Goal: Communication & Community: Connect with others

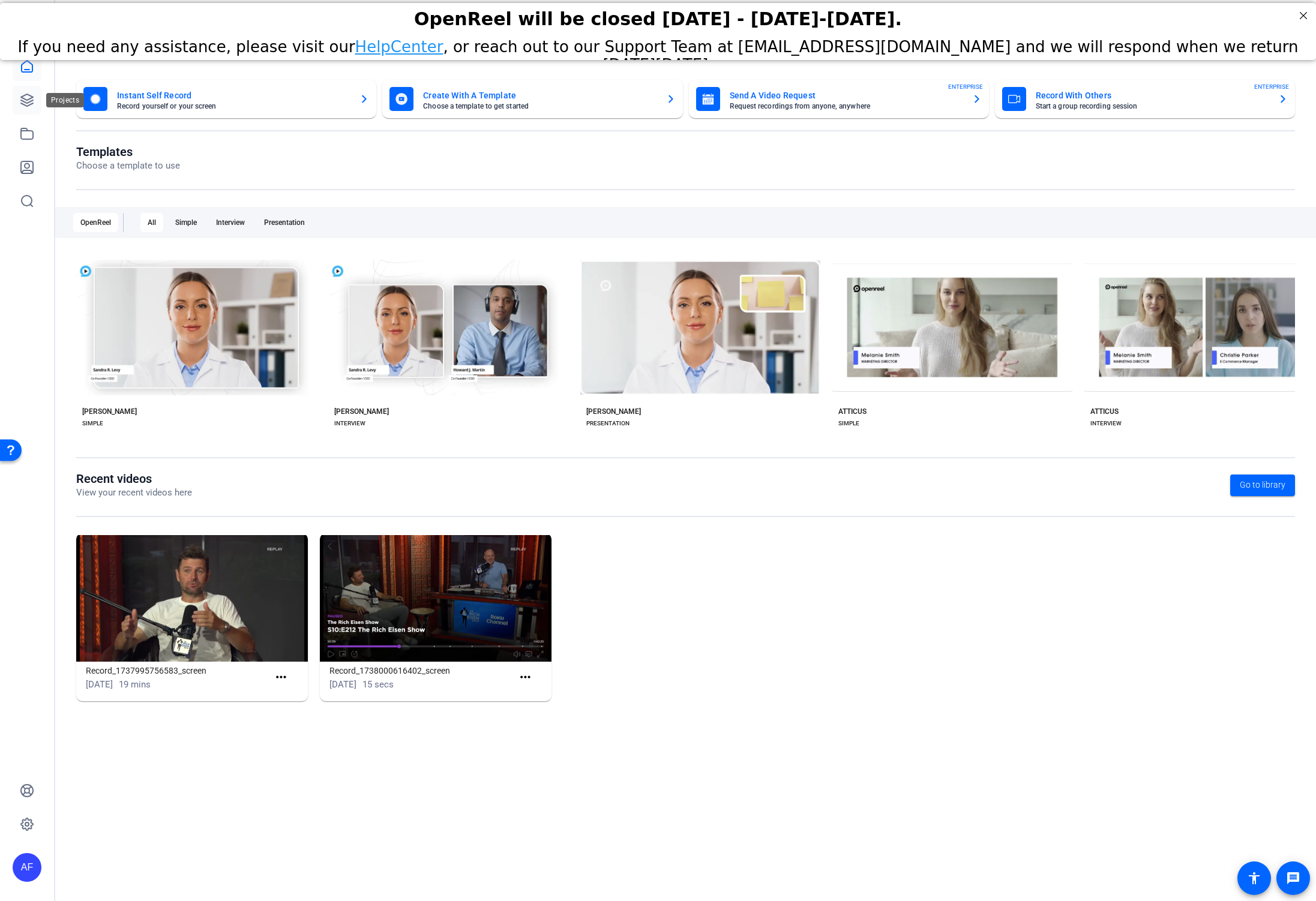
click at [32, 99] on icon at bounding box center [26, 100] width 14 height 14
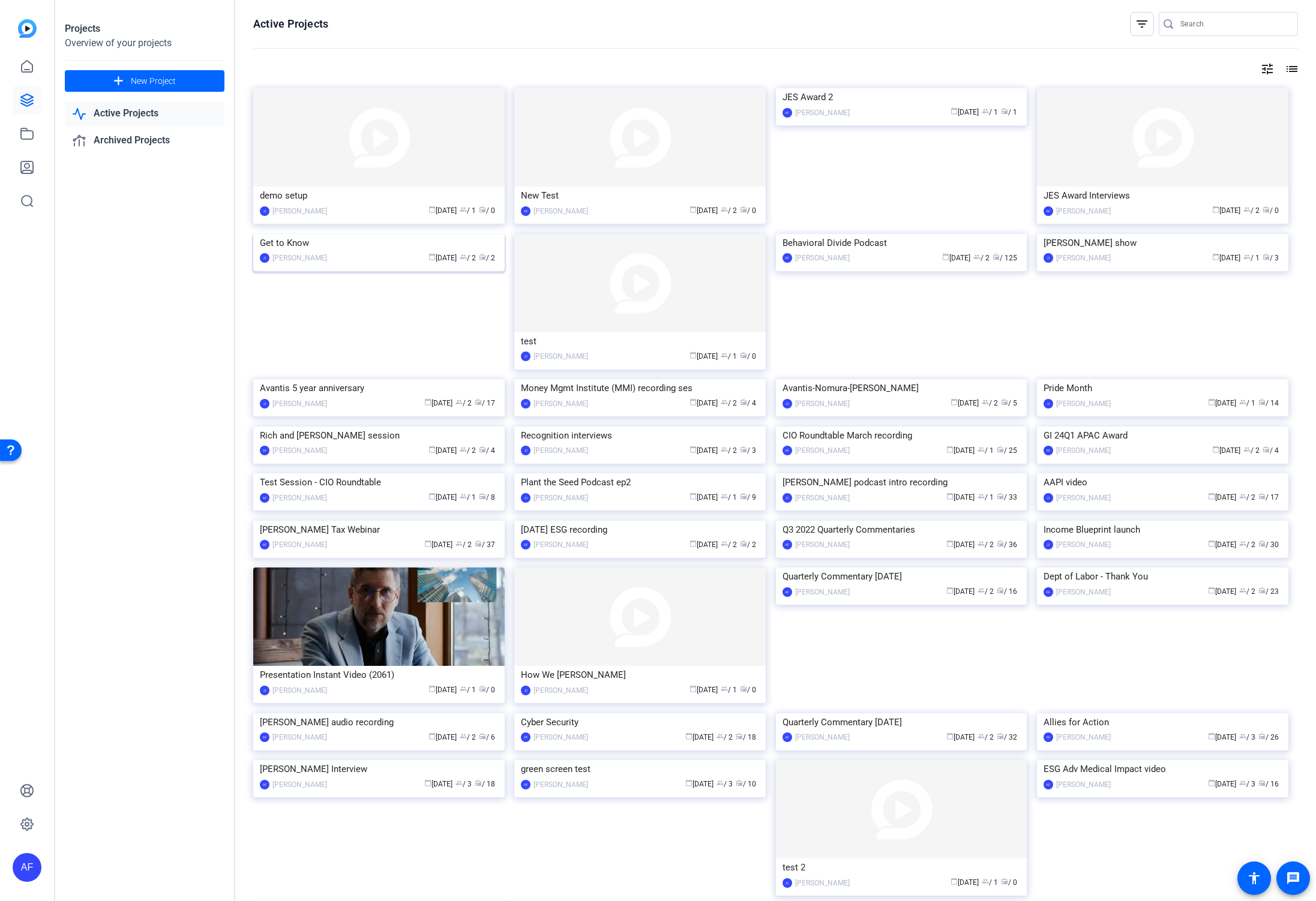
click at [427, 234] on img at bounding box center [378, 234] width 251 height 0
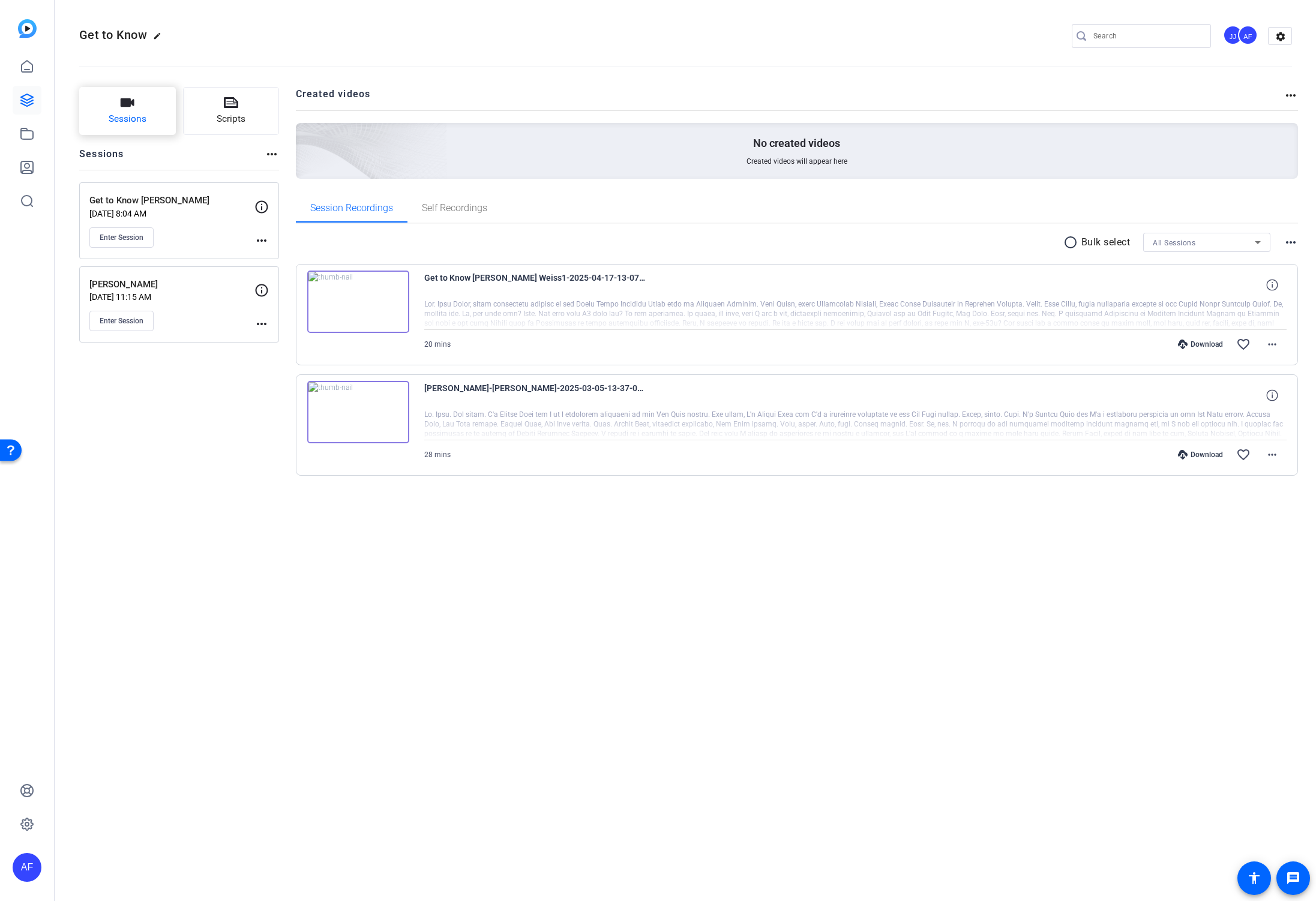
click at [124, 116] on span "Sessions" at bounding box center [128, 119] width 37 height 14
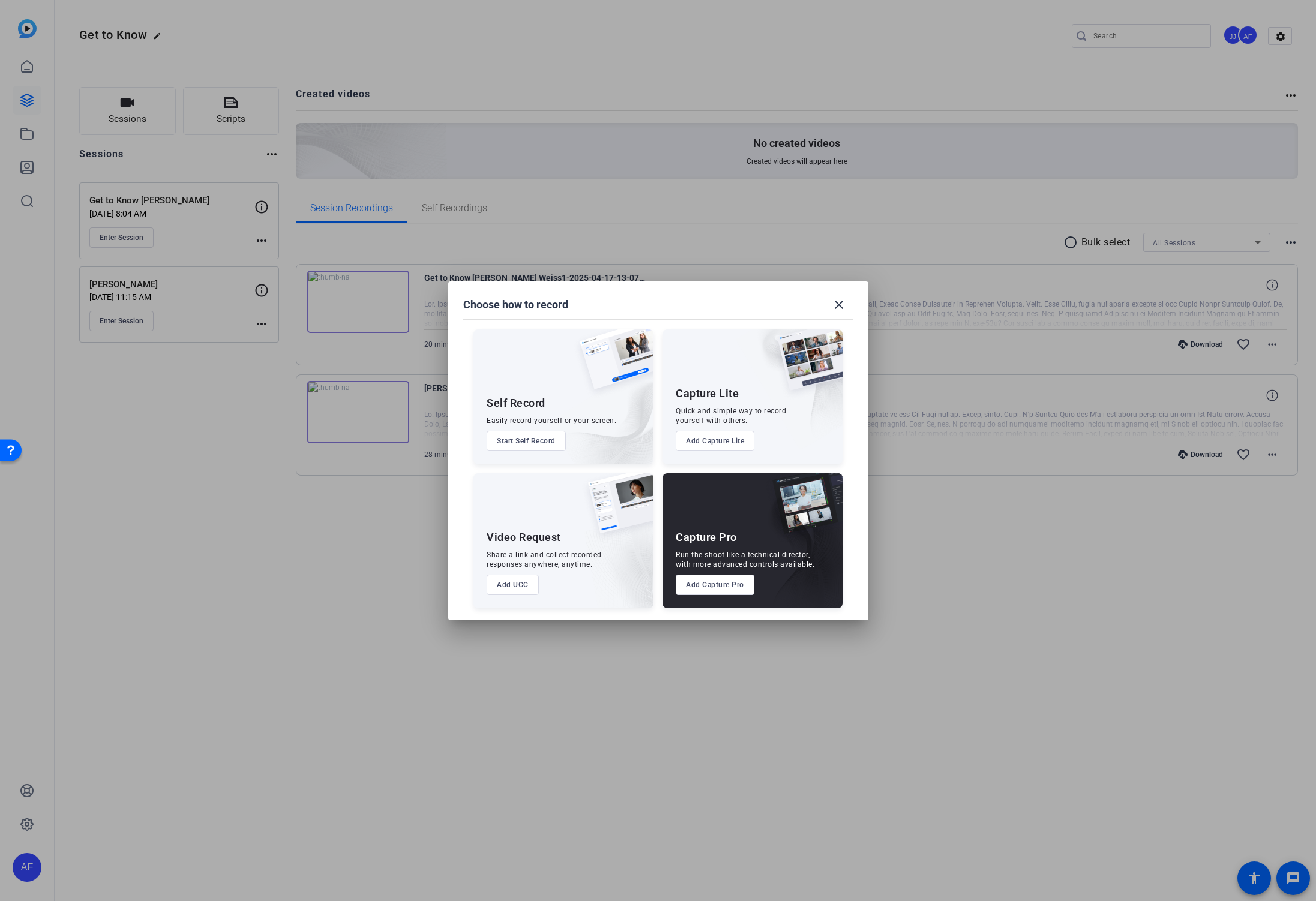
click at [726, 583] on button "Add Capture Pro" at bounding box center [715, 585] width 78 height 20
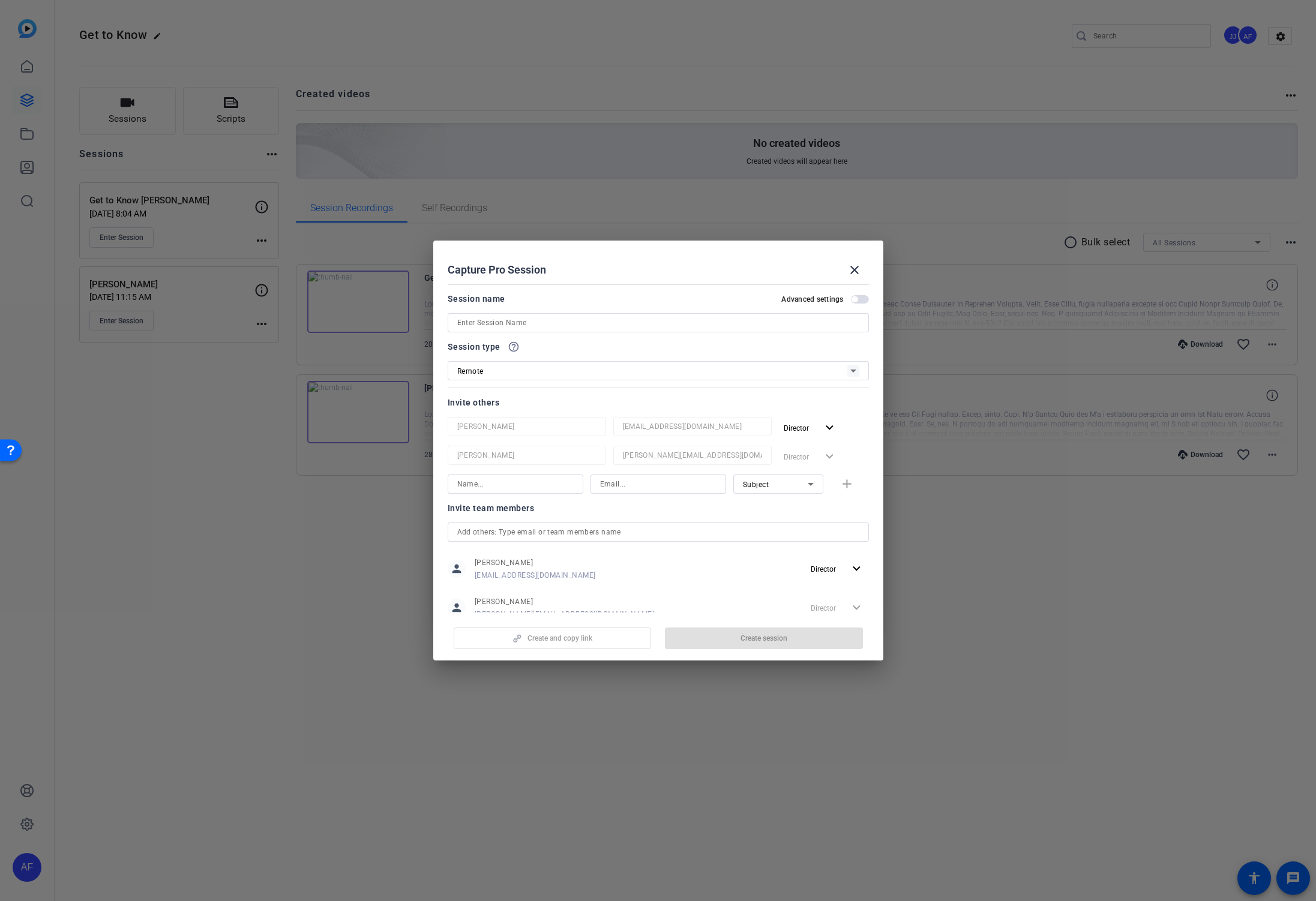
click at [562, 319] on input at bounding box center [658, 323] width 402 height 14
drag, startPoint x: 667, startPoint y: 250, endPoint x: 855, endPoint y: 353, distance: 214.4
click at [881, 370] on openreel-create-edit-capture-pro-session "Capture Pro Session close Session name Advanced settings Session name is requir…" at bounding box center [658, 450] width 450 height 420
click at [571, 322] on input at bounding box center [658, 323] width 402 height 14
type input "Get to Know Rich update"
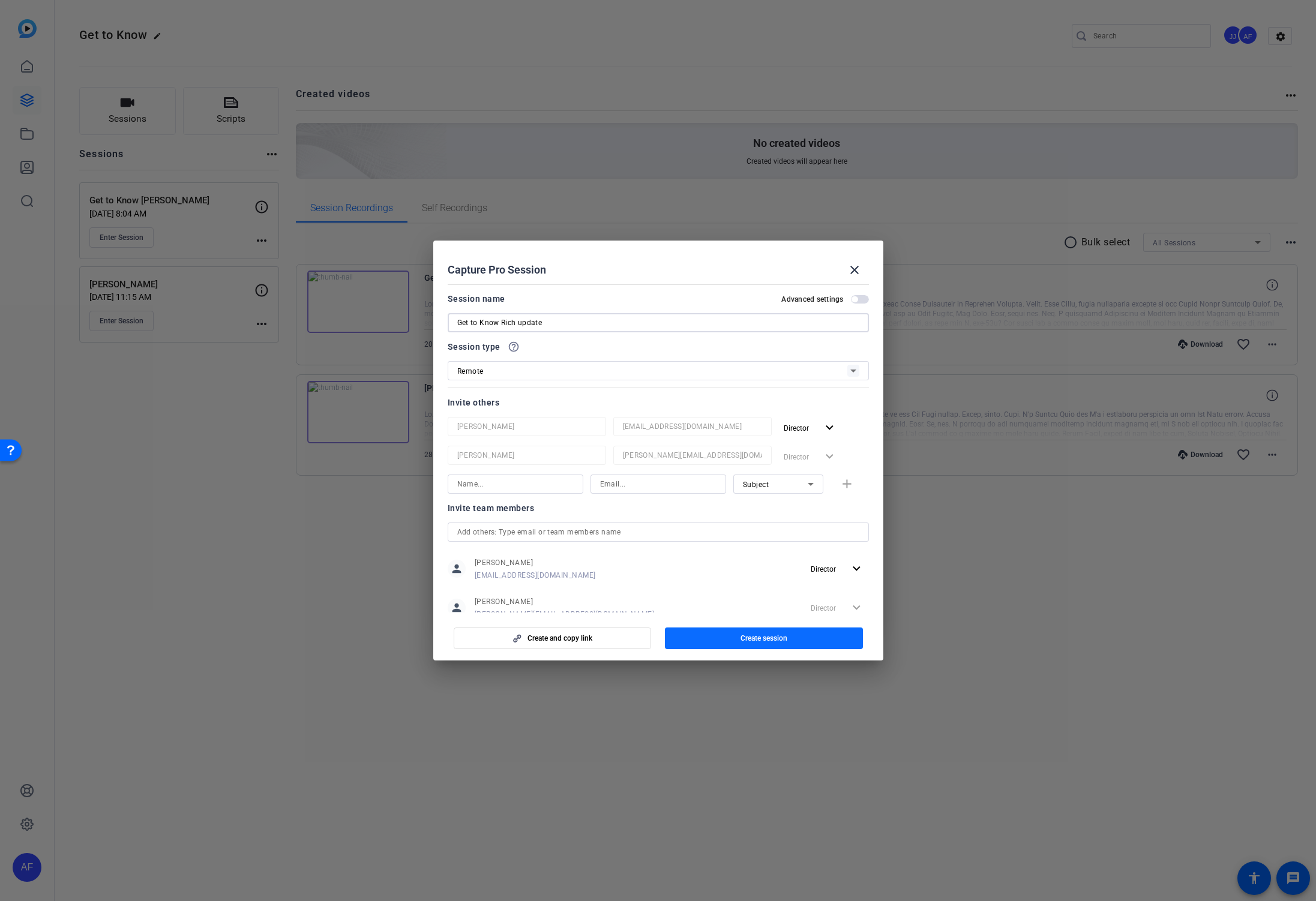
click at [780, 636] on span "Create session" at bounding box center [763, 638] width 47 height 9
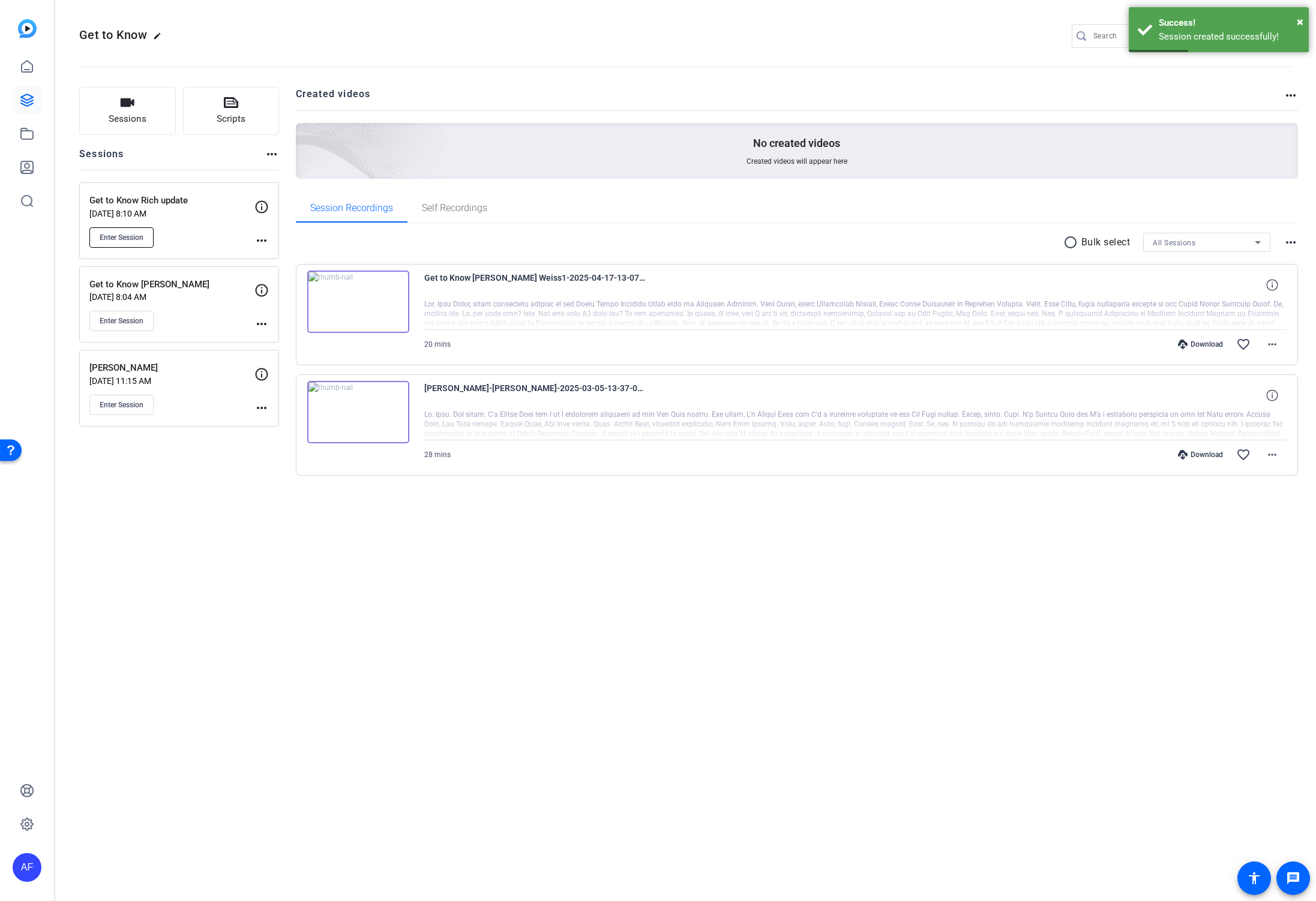
click at [124, 235] on span "Enter Session" at bounding box center [121, 237] width 43 height 9
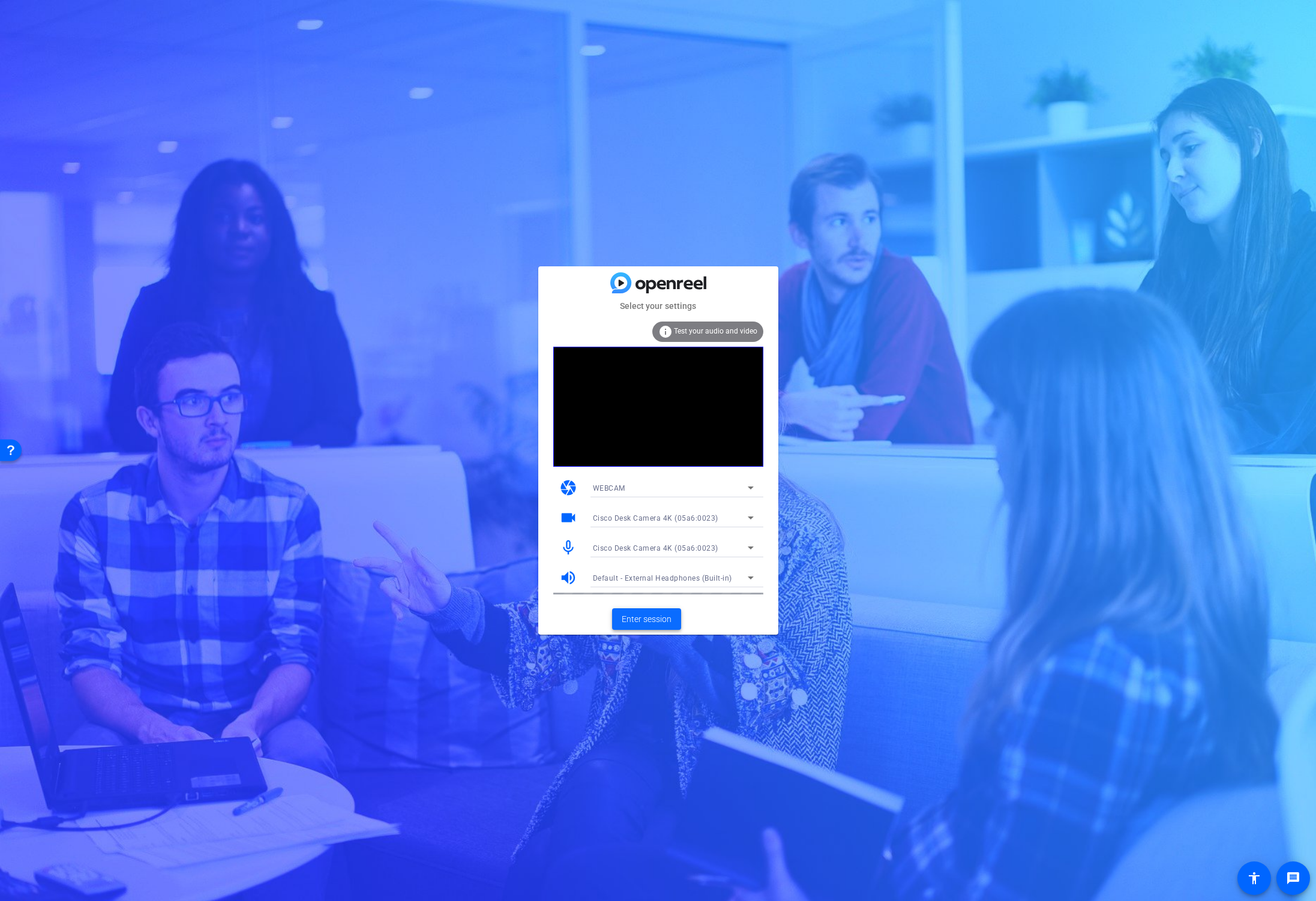
click at [658, 616] on span "Enter session" at bounding box center [647, 619] width 49 height 13
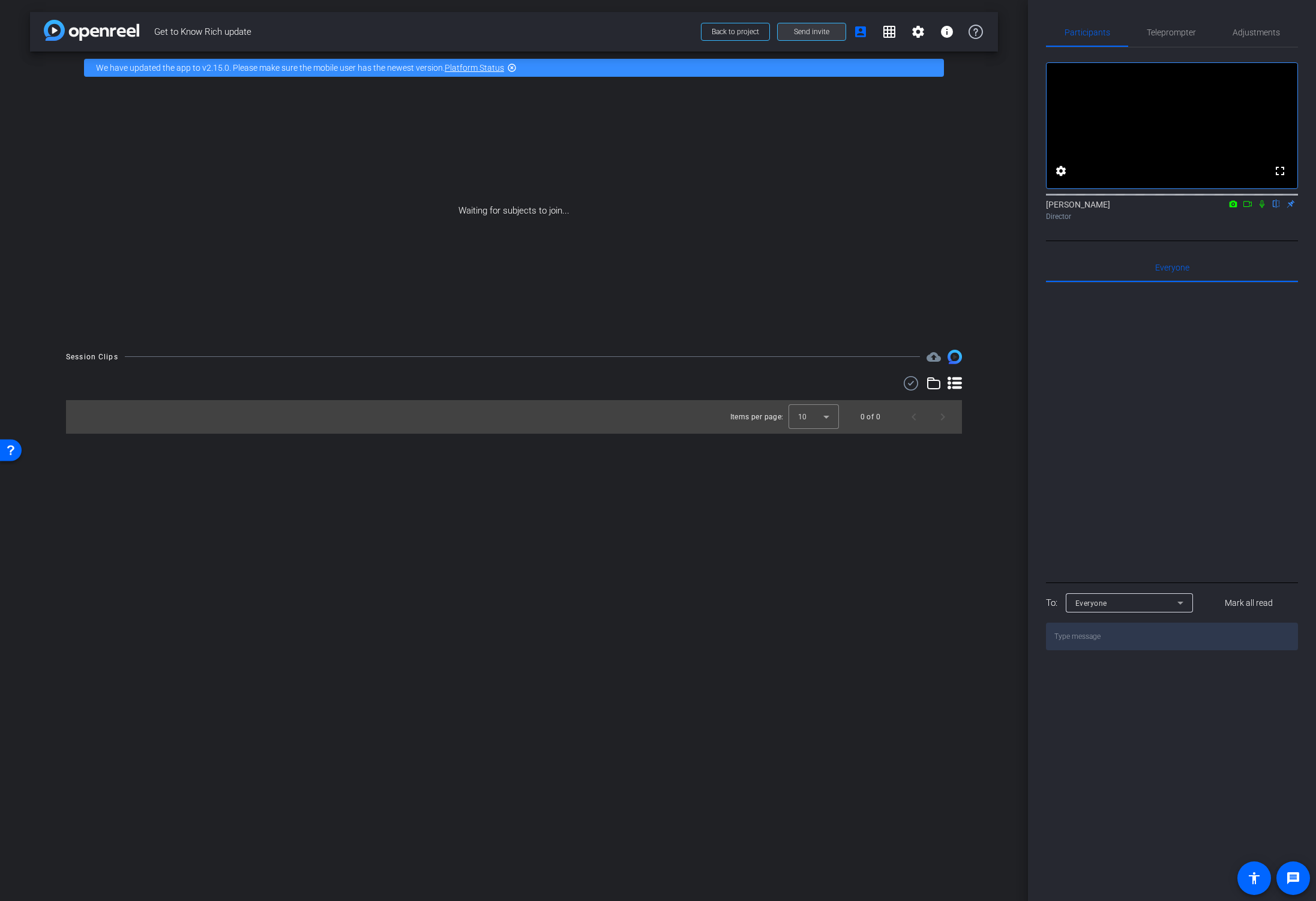
click at [803, 32] on span "Send invite" at bounding box center [812, 32] width 36 height 9
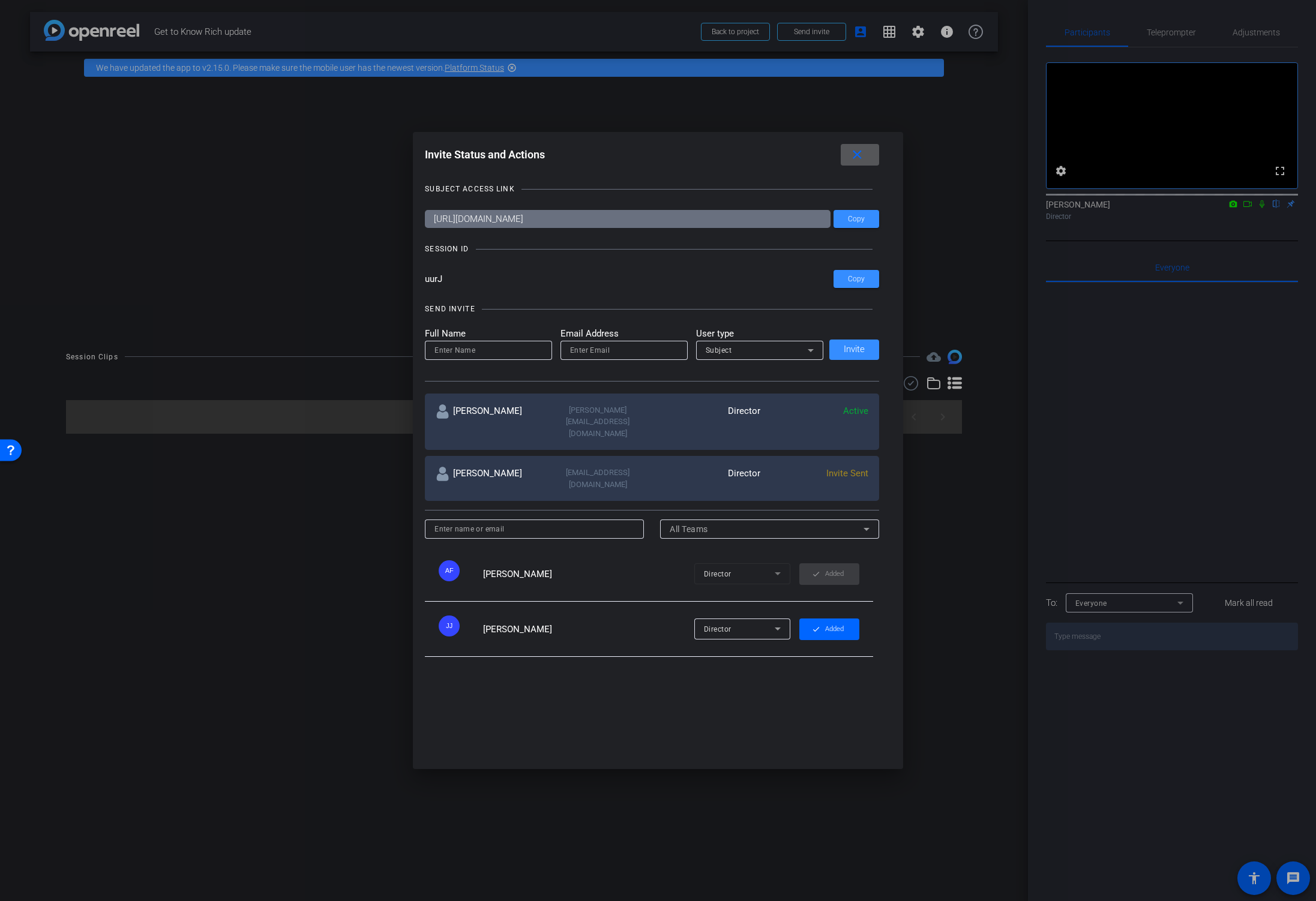
click at [517, 353] on input at bounding box center [488, 350] width 108 height 14
type input "Rich Weiss"
click at [583, 354] on input "email" at bounding box center [624, 350] width 108 height 14
paste input "rich_weiss@americancentury.com"
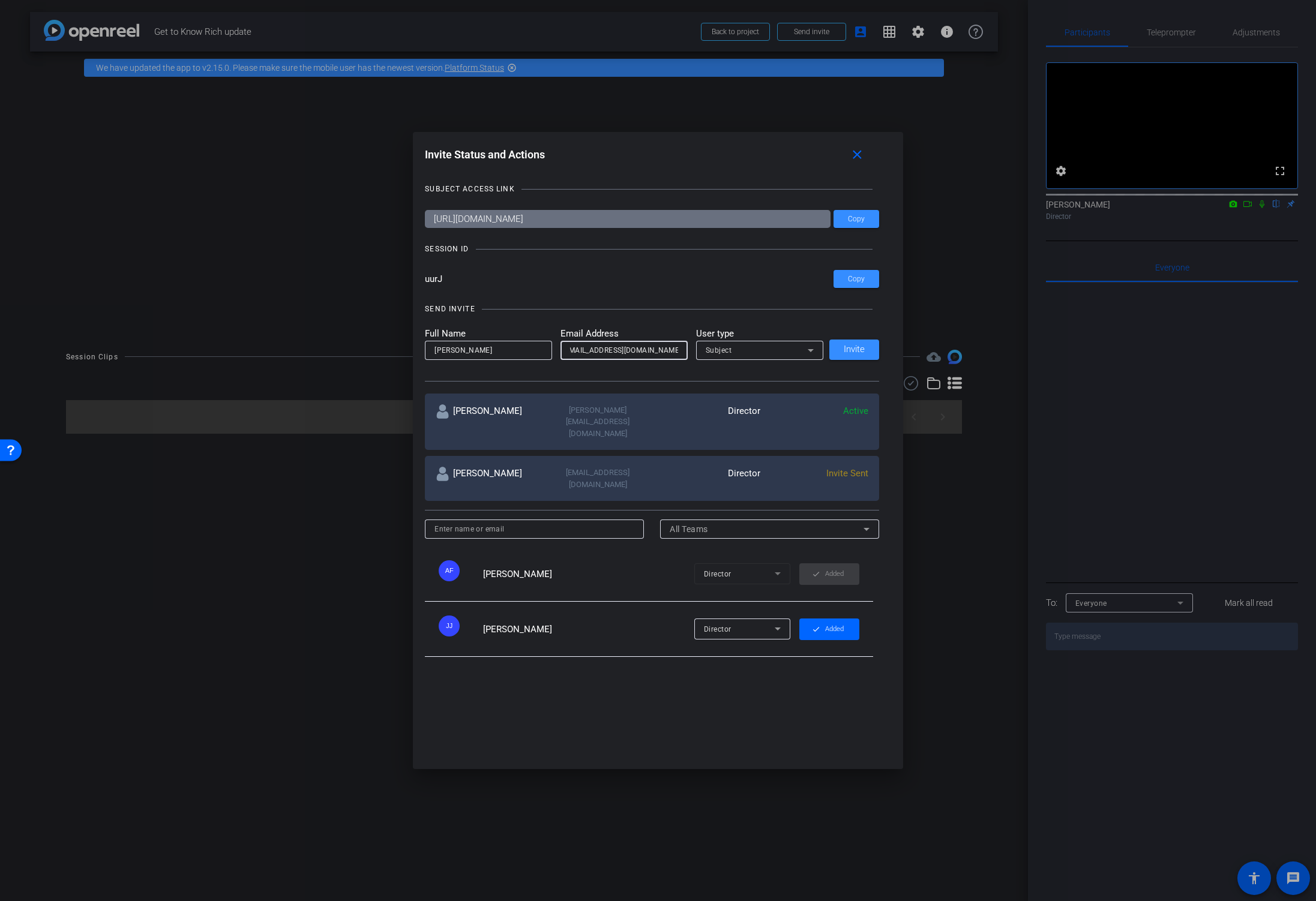
type input "rich_weiss@americancentury.com"
click at [728, 354] on span "Subject" at bounding box center [718, 350] width 26 height 9
click at [728, 354] on div at bounding box center [658, 450] width 1316 height 901
click at [853, 350] on span "Invite" at bounding box center [853, 349] width 21 height 9
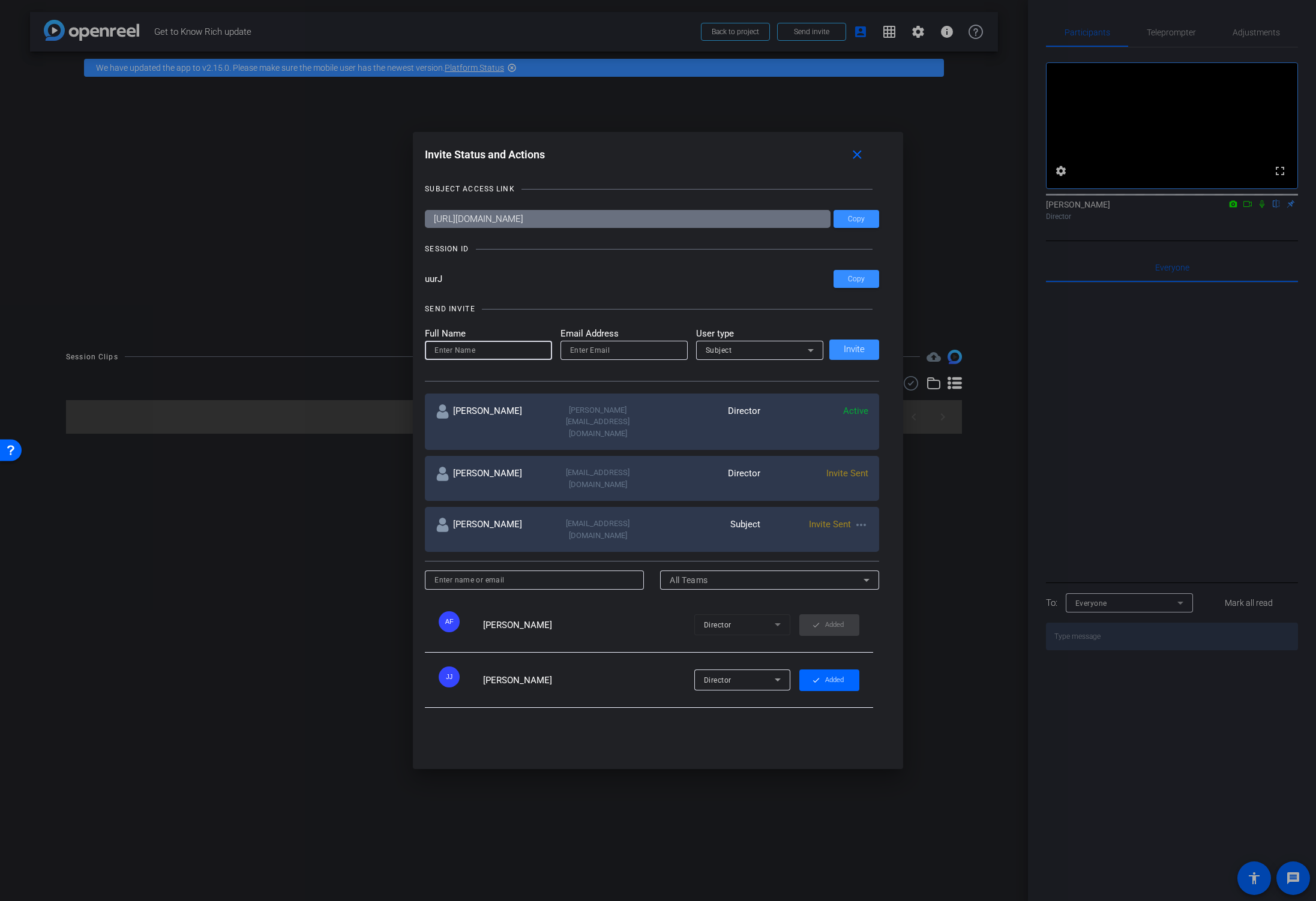
click at [502, 353] on input at bounding box center [488, 350] width 108 height 14
type input "Rich (LA Studio)"
click at [623, 349] on input "email" at bounding box center [624, 350] width 108 height 14
paste input "michael_mak@americancentury.com"
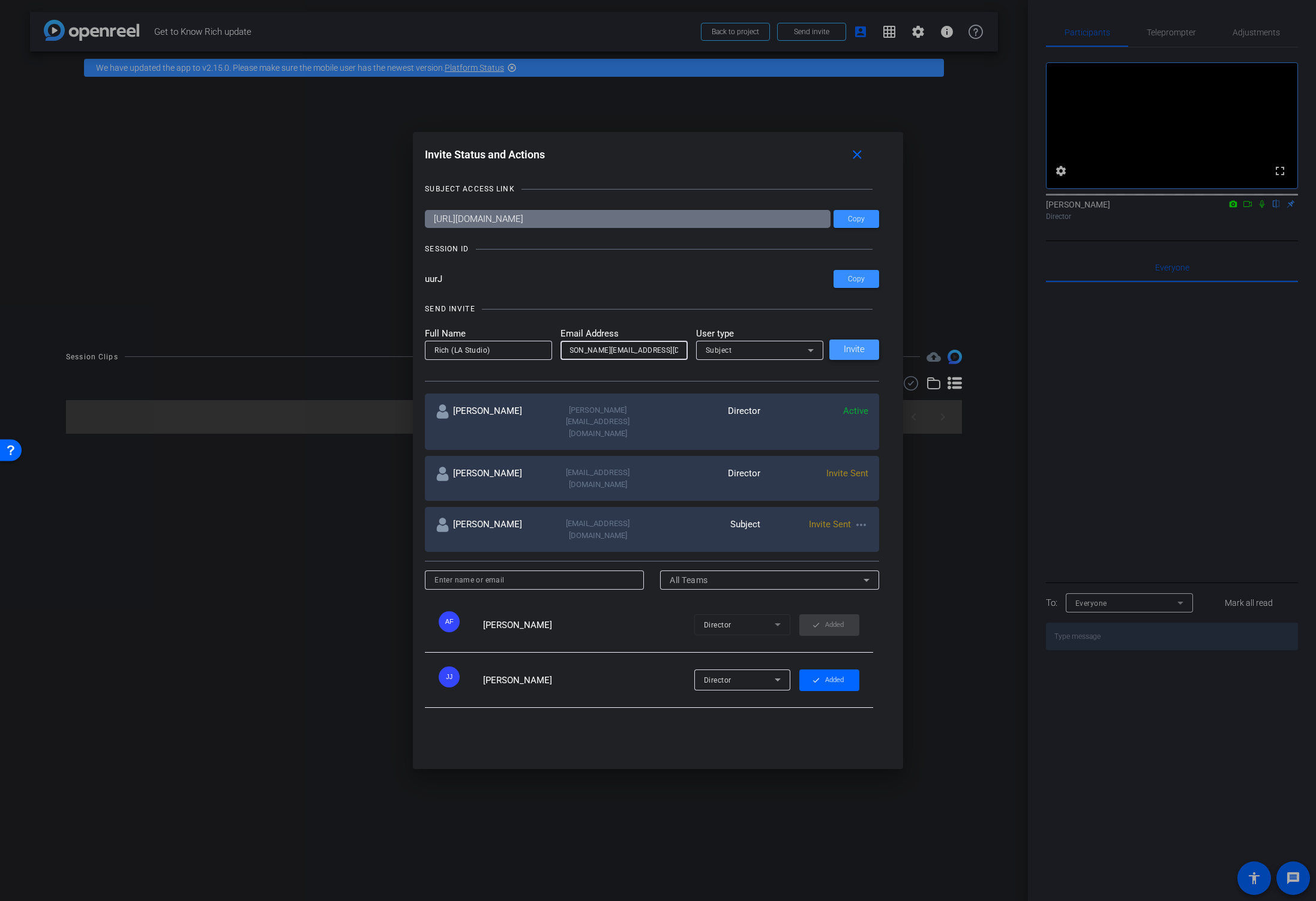
type input "michael_mak@americancentury.com"
click at [852, 352] on span "Invite" at bounding box center [853, 349] width 21 height 9
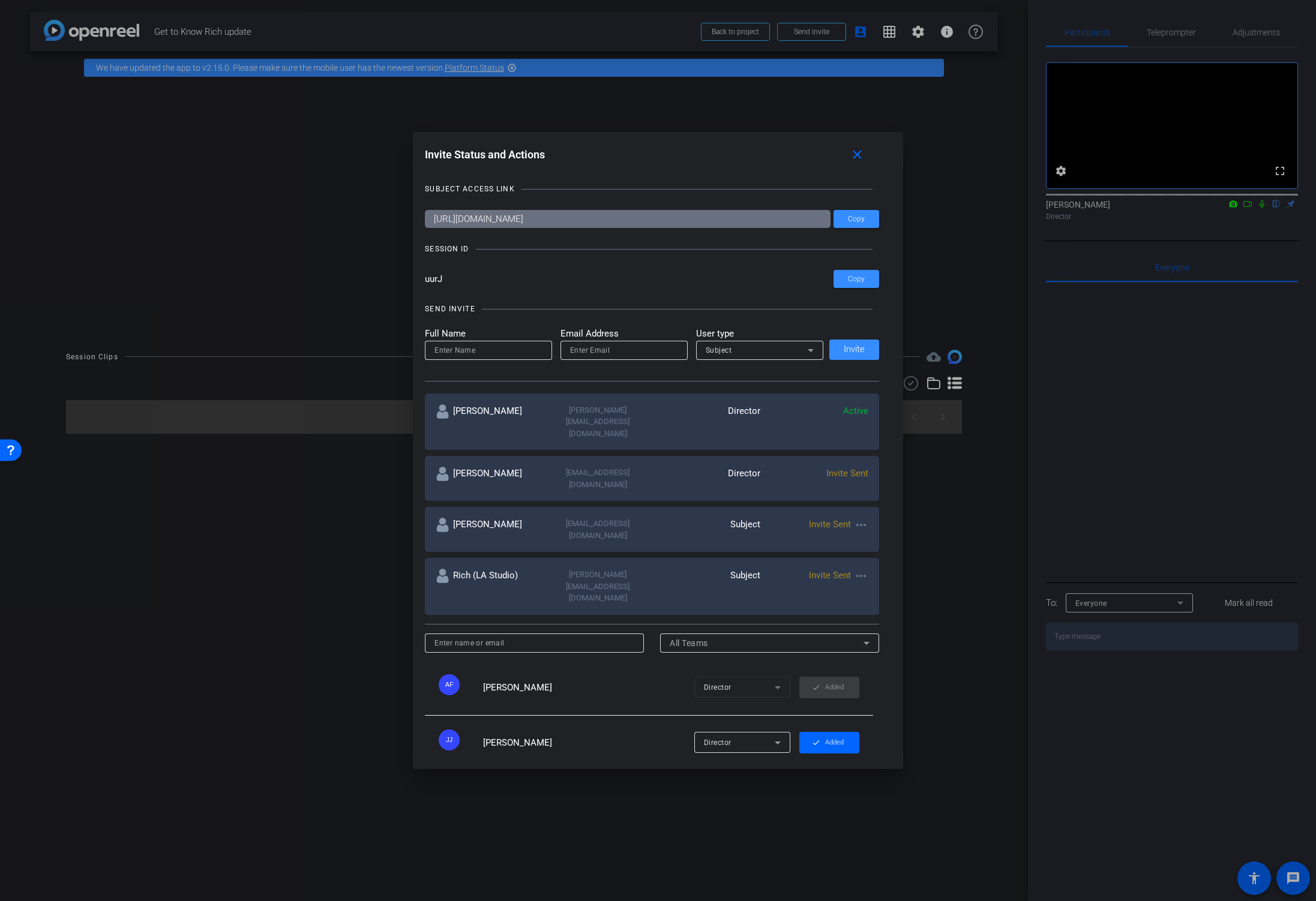
click at [491, 352] on input at bounding box center [488, 350] width 108 height 14
type input "Kami"
paste input "kami_brady@americancentury.com"
type input "kami_brady@americancentury.com"
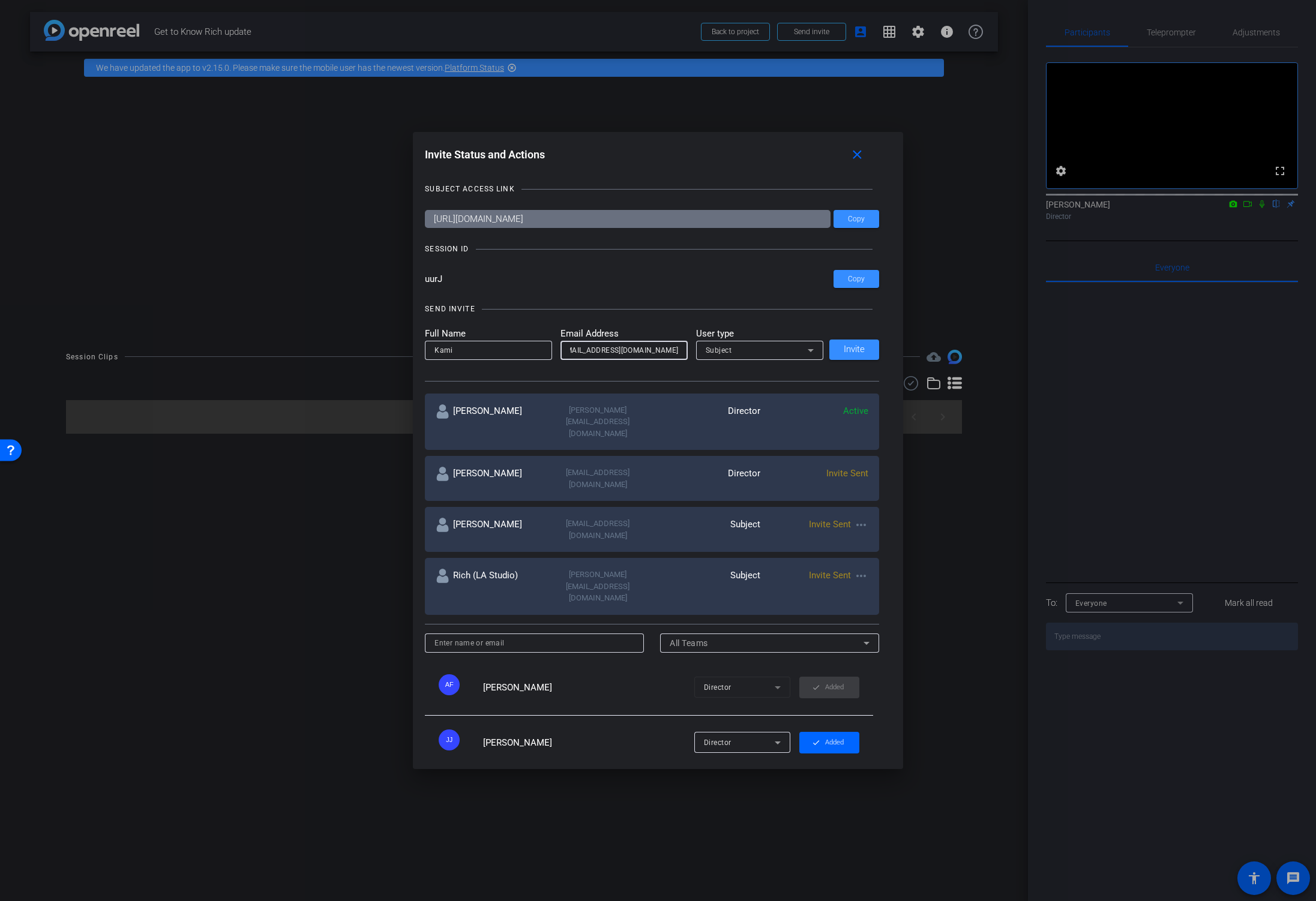
click at [780, 348] on div "Subject" at bounding box center [756, 350] width 102 height 15
click at [750, 388] on mat-option "Watcher" at bounding box center [759, 393] width 127 height 20
click at [846, 350] on span "Invite" at bounding box center [853, 349] width 21 height 9
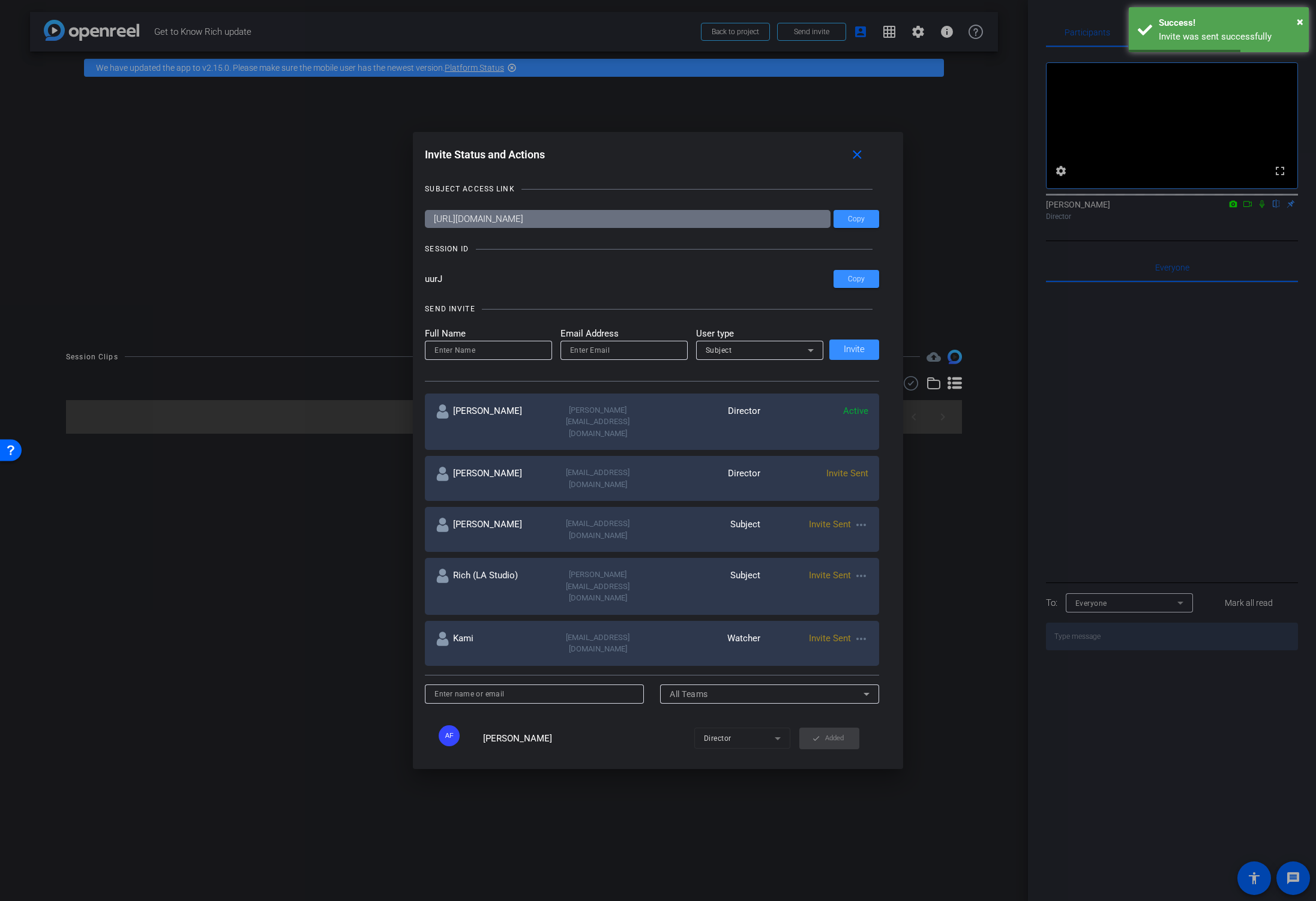
click at [525, 349] on input at bounding box center [488, 350] width 108 height 14
type input "Tracy"
paste input "tracy_paxson@americancentury.com"
type input "tracy_paxson@americancentury.com"
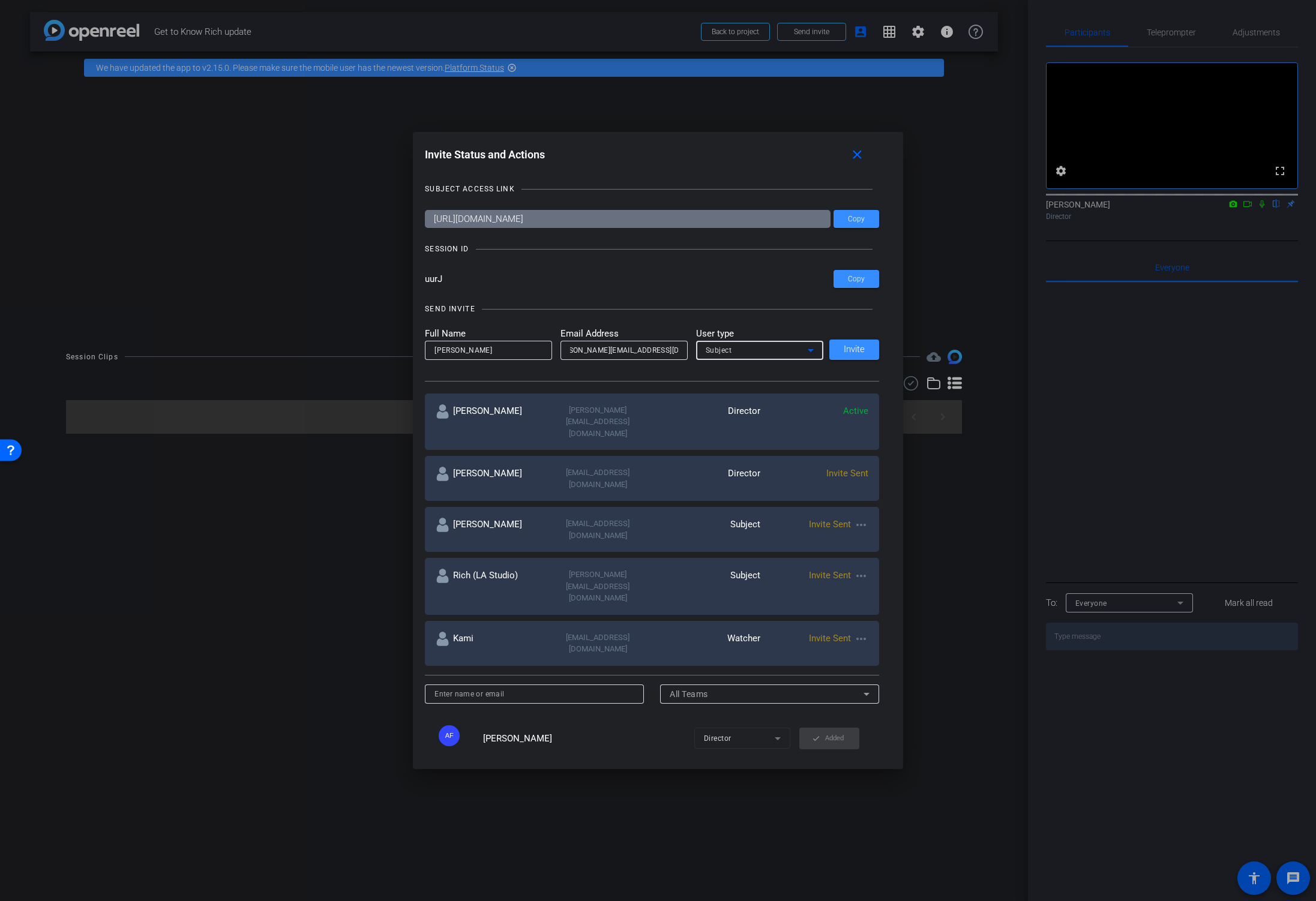
scroll to position [0, 0]
click at [783, 350] on div "Subject" at bounding box center [756, 350] width 102 height 15
click at [732, 395] on span "Watcher" at bounding box center [721, 393] width 31 height 14
click at [849, 347] on span "Invite" at bounding box center [853, 349] width 21 height 9
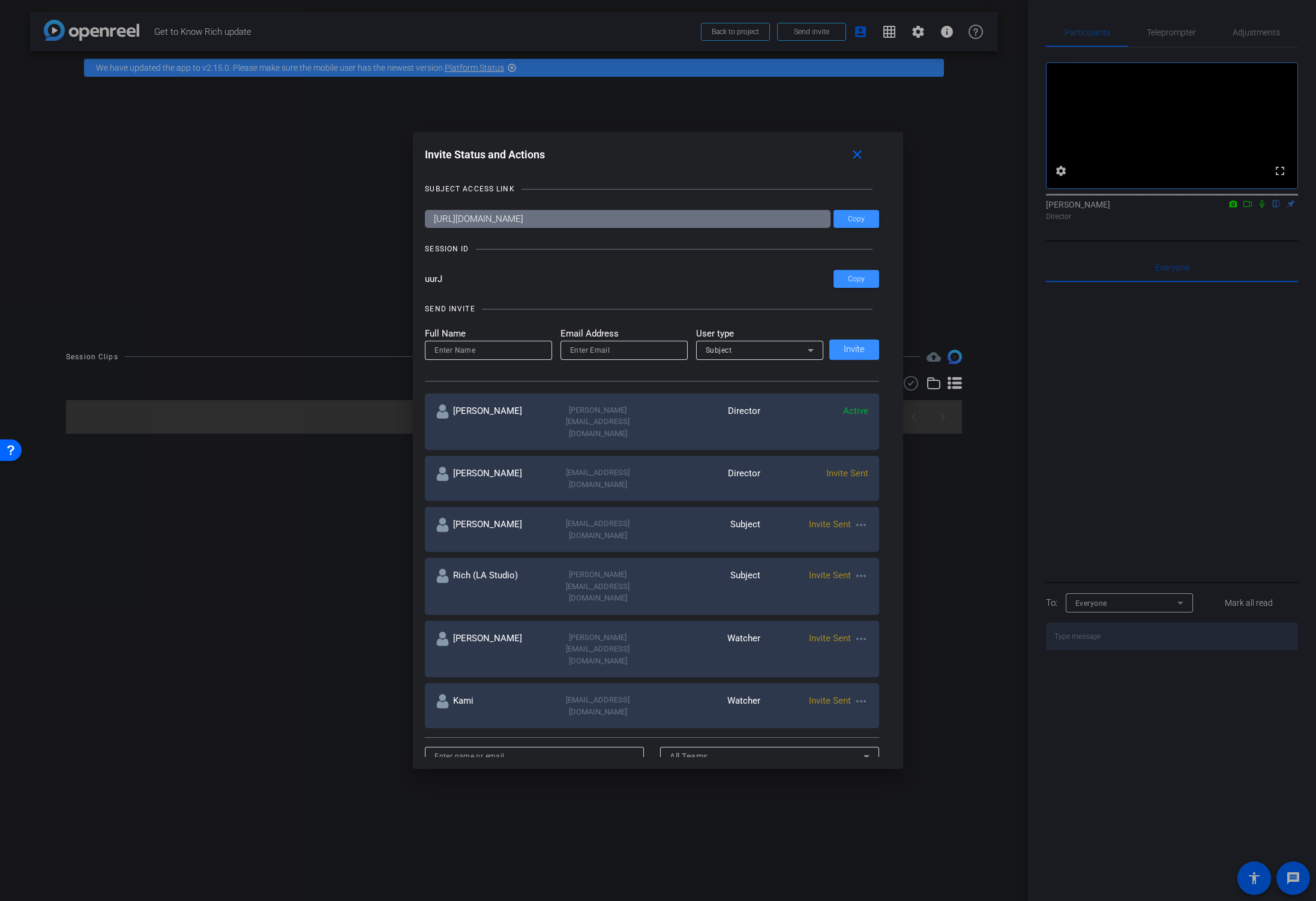
click at [514, 352] on input at bounding box center [488, 350] width 108 height 14
type input "Ky"
paste input "ky_miller@americancentury.com"
type input "ky_miller@americancentury.com"
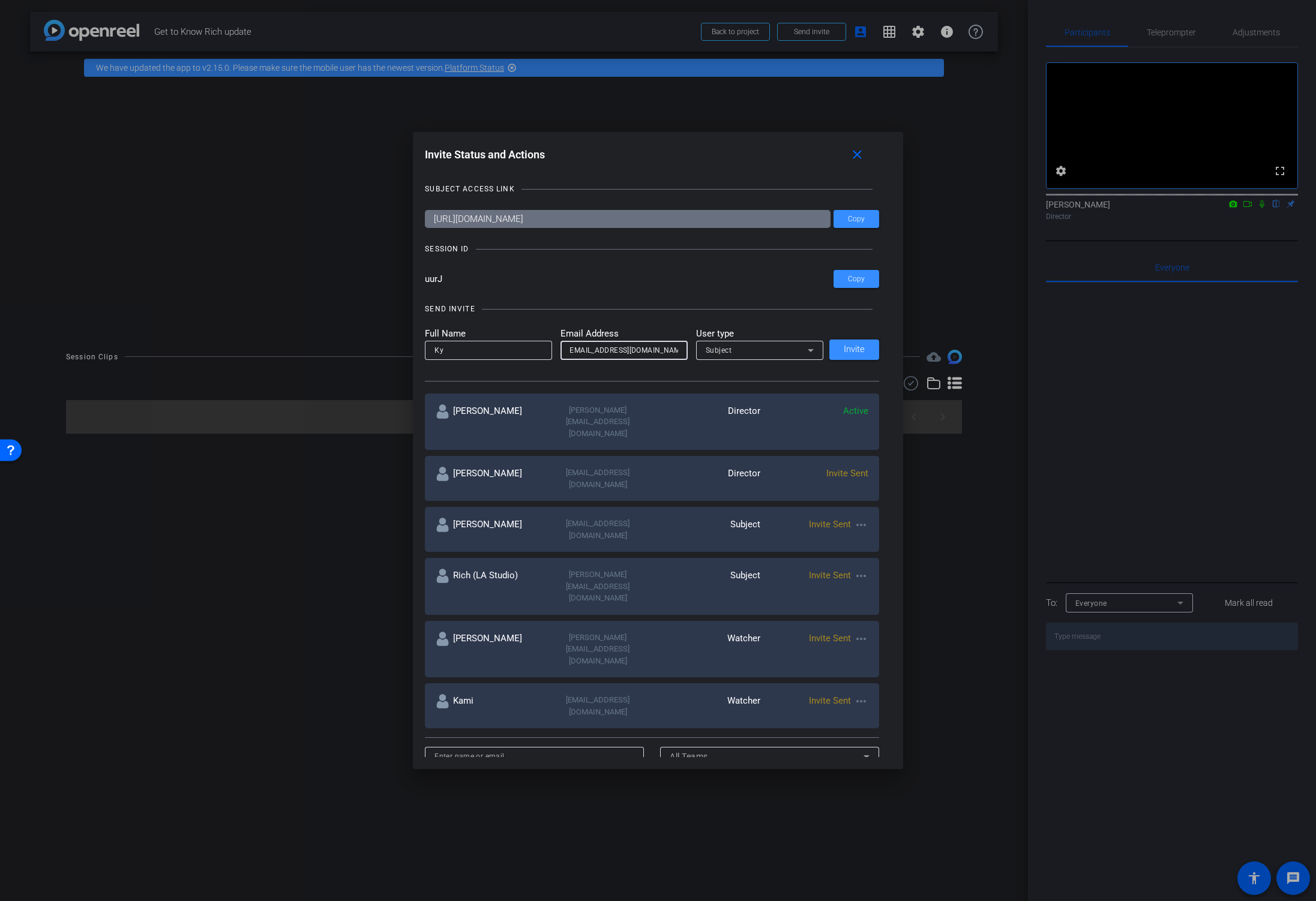
click at [738, 350] on div "Subject" at bounding box center [756, 350] width 102 height 15
click at [735, 375] on span "Collaborator" at bounding box center [727, 374] width 43 height 14
click at [852, 350] on span "Invite" at bounding box center [853, 349] width 21 height 9
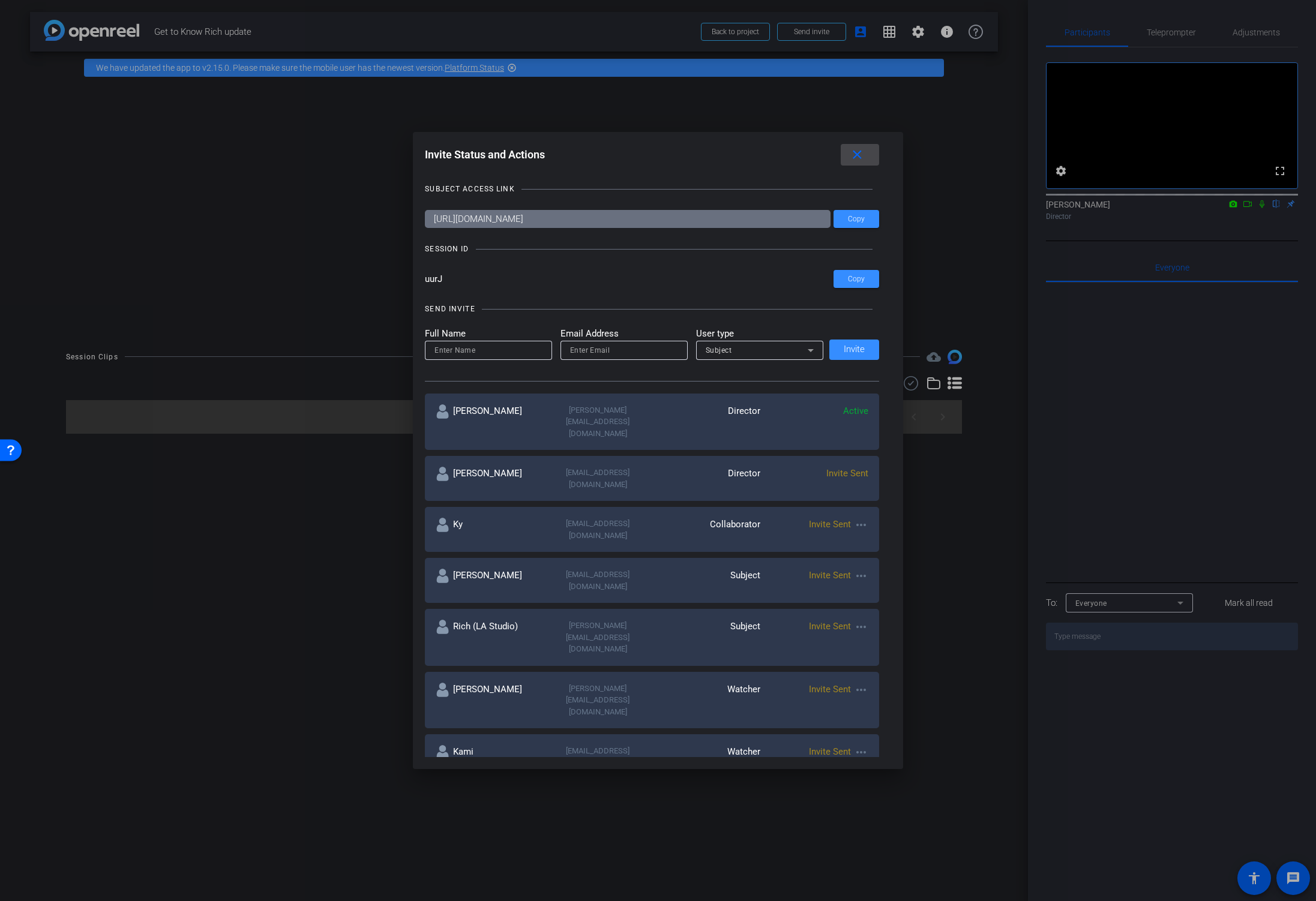
click at [854, 158] on mat-icon "close" at bounding box center [857, 155] width 15 height 15
